Goal: Contribute content

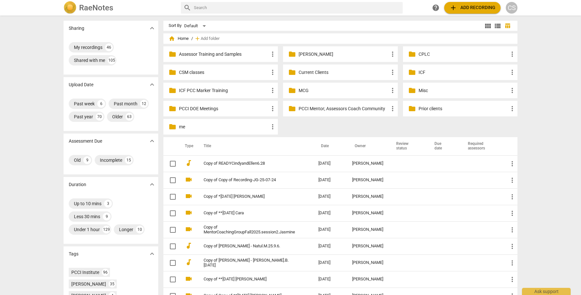
click at [303, 89] on p "MCG" at bounding box center [344, 90] width 90 height 7
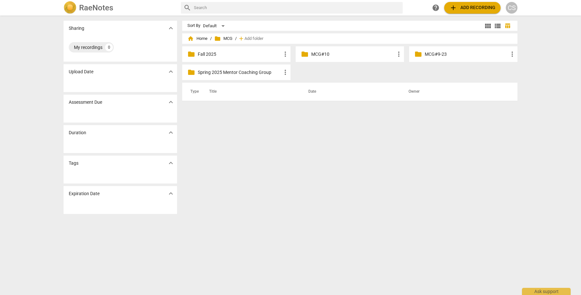
click at [203, 54] on p "Fall 2025" at bounding box center [240, 54] width 84 height 7
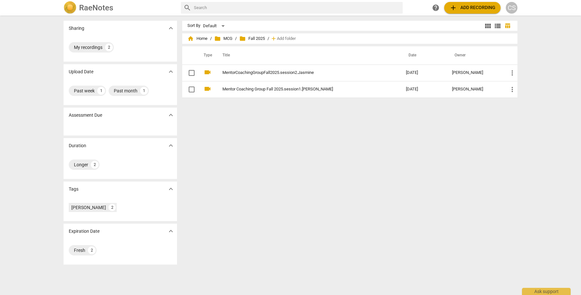
click at [463, 8] on span "add Add recording" at bounding box center [472, 8] width 46 height 8
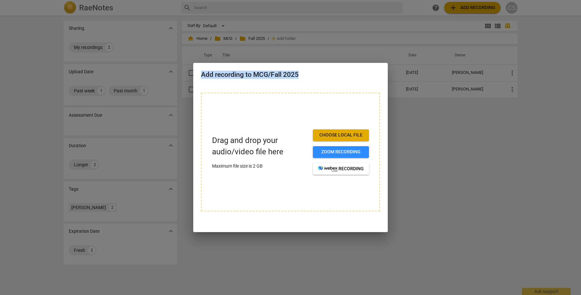
drag, startPoint x: 306, startPoint y: 72, endPoint x: 460, endPoint y: 82, distance: 153.7
click at [460, 82] on div "Add recording to MCG/Fall 2025 Drag and drop your audio/video file here Maximum…" at bounding box center [290, 147] width 581 height 295
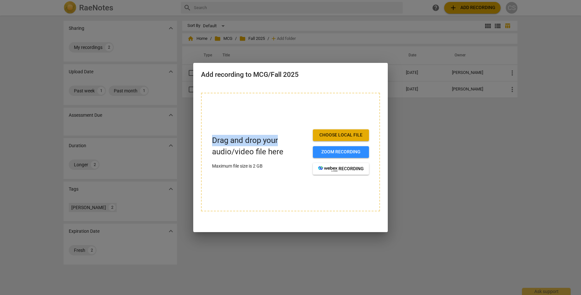
drag, startPoint x: 287, startPoint y: 121, endPoint x: 284, endPoint y: 139, distance: 17.8
click at [284, 139] on div "Drag and drop your audio/video file here Maximum file size is 2 GB Choose local…" at bounding box center [290, 152] width 179 height 119
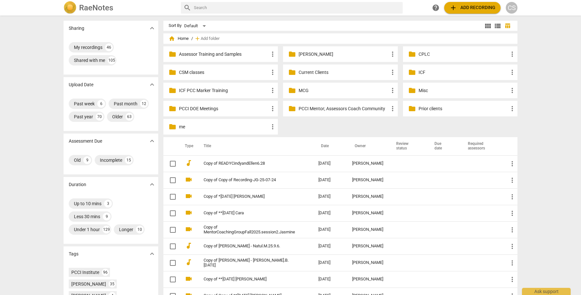
click at [301, 90] on p "MCG" at bounding box center [344, 90] width 90 height 7
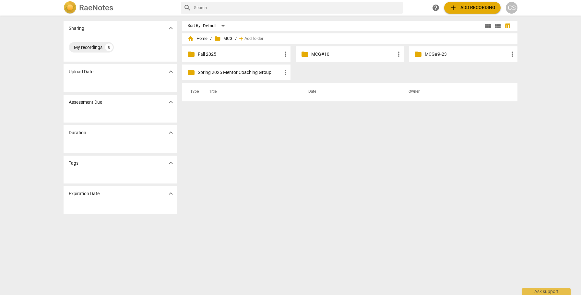
click at [209, 53] on p "Fall 2025" at bounding box center [240, 54] width 84 height 7
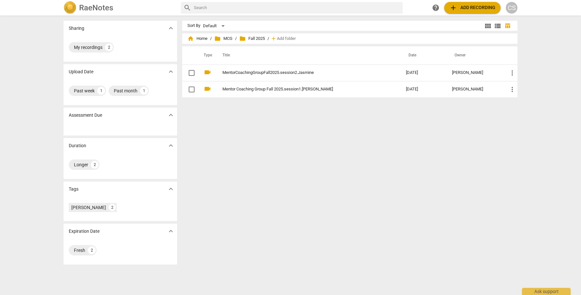
click at [471, 9] on span "add Add recording" at bounding box center [472, 8] width 46 height 8
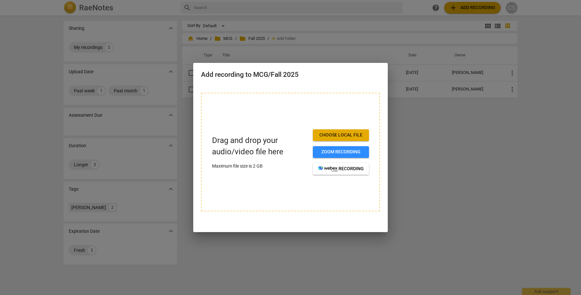
click at [350, 135] on span "Choose local file" at bounding box center [341, 135] width 46 height 6
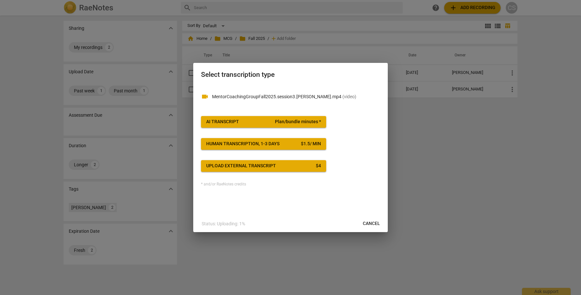
click at [314, 121] on span "Plan/bundle minutes *" at bounding box center [298, 122] width 46 height 6
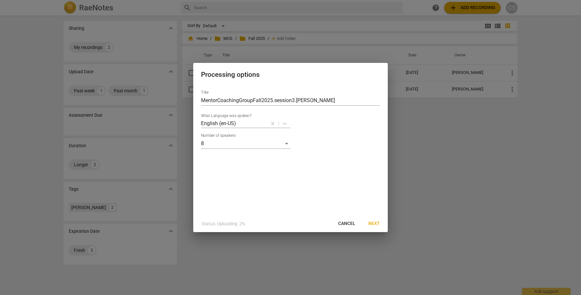
click at [372, 224] on span "Next" at bounding box center [374, 224] width 12 height 6
